Goal: Transaction & Acquisition: Purchase product/service

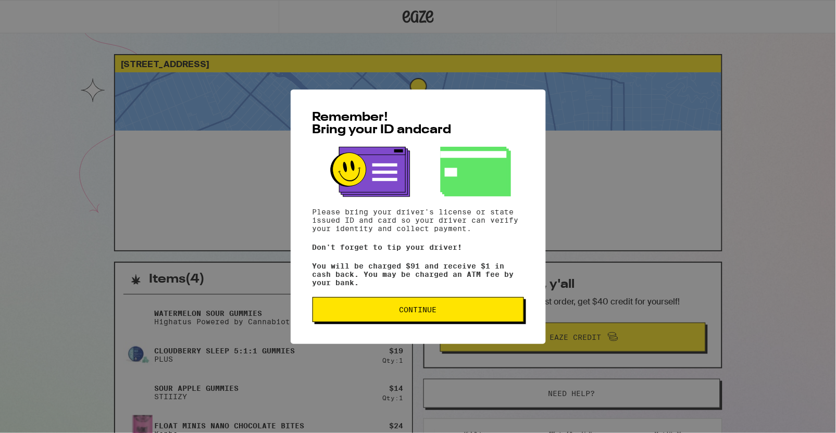
click at [436, 314] on span "Continue" at bounding box center [419, 309] width 38 height 7
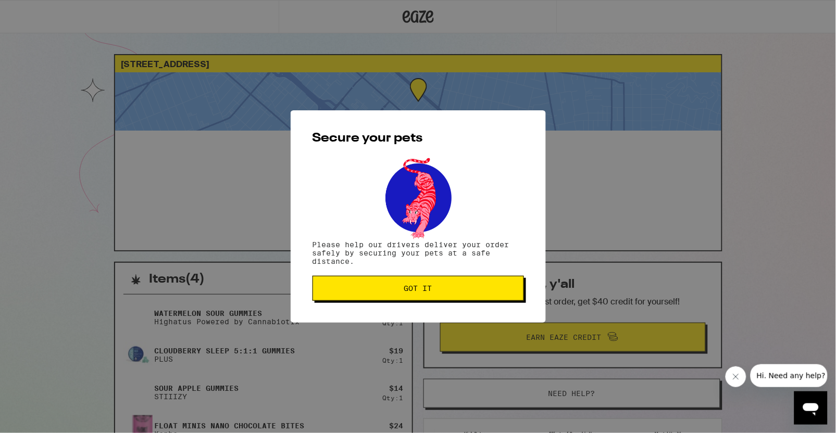
click at [466, 283] on button "Got it" at bounding box center [419, 288] width 212 height 25
